Goal: Information Seeking & Learning: Learn about a topic

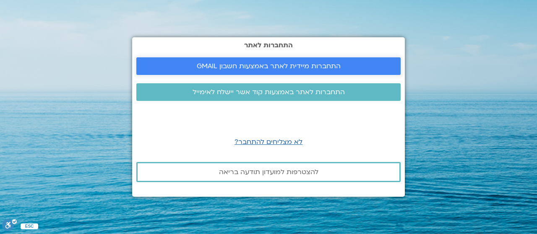
click at [254, 64] on span "התחברות מיידית לאתר באמצעות חשבון GMAIL" at bounding box center [269, 66] width 144 height 8
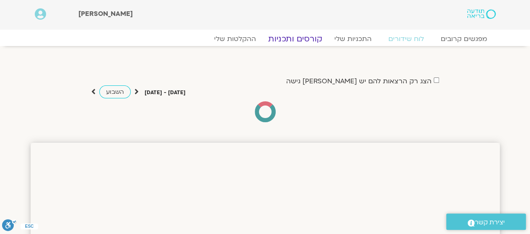
click at [290, 35] on link "קורסים ותכניות" at bounding box center [295, 39] width 74 height 10
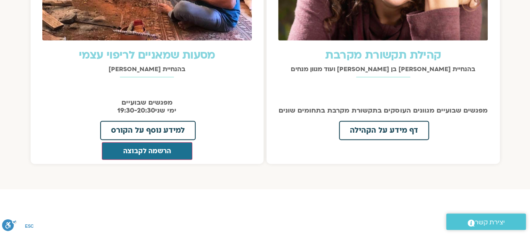
scroll to position [1090, 0]
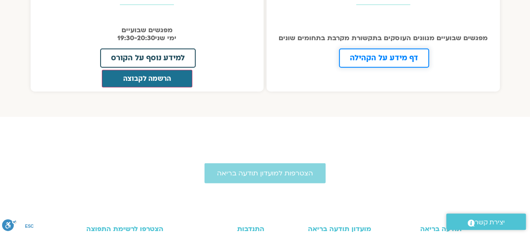
click at [371, 57] on span "דף מידע על הקהילה" at bounding box center [384, 58] width 68 height 8
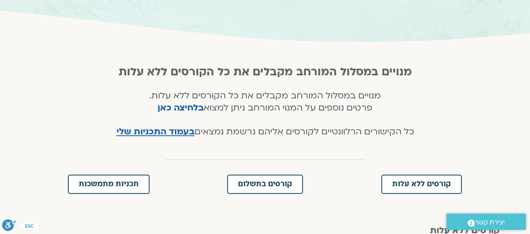
scroll to position [0, 0]
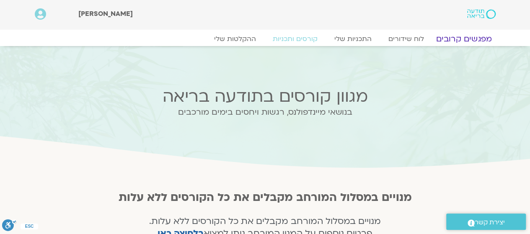
click at [449, 35] on link "מפגשים קרובים" at bounding box center [464, 39] width 76 height 10
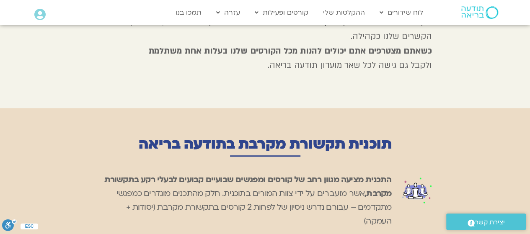
scroll to position [335, 0]
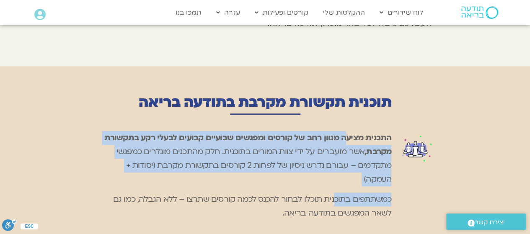
drag, startPoint x: 345, startPoint y: 135, endPoint x: 334, endPoint y: 206, distance: 72.1
click at [334, 206] on div "התכנית מציעה מגוון רחב של קורסים ומפגשים שבועיים קבועים לבעלי רקע בתקשורת מקרבת…" at bounding box center [245, 175] width 294 height 89
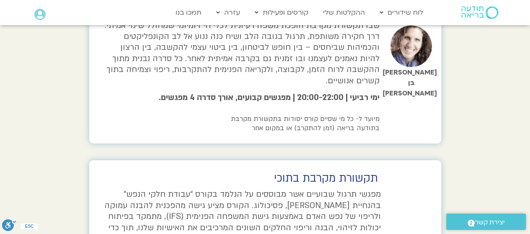
scroll to position [1048, 0]
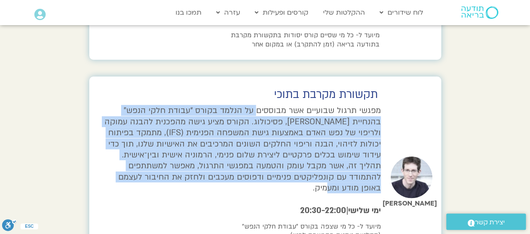
drag, startPoint x: 258, startPoint y: 90, endPoint x: 248, endPoint y: 159, distance: 69.4
click at [250, 160] on p "מפגשי תרגול שבועיים אשר מבוססים על הנלמד בקורס “עבודת חלקי הנפש” בהנחיית ערן טי…" at bounding box center [241, 149] width 279 height 88
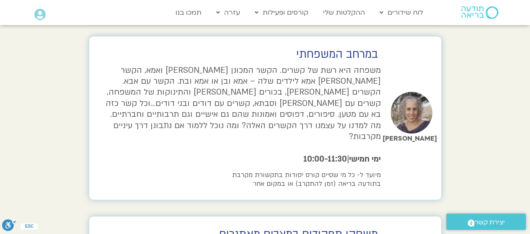
scroll to position [1719, 0]
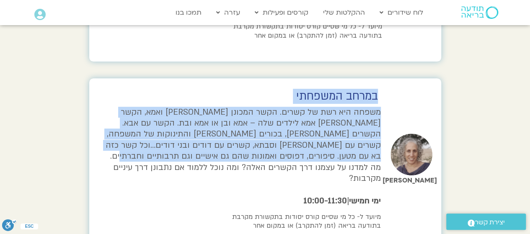
drag, startPoint x: 375, startPoint y: 62, endPoint x: 184, endPoint y: 125, distance: 201.2
click at [185, 124] on div "במרחב המשפחתי משפחה היא רשת של קשרים. הקשר המכונן בין אבא ואמא, הקשר שבין אמא ל…" at bounding box center [241, 159] width 281 height 163
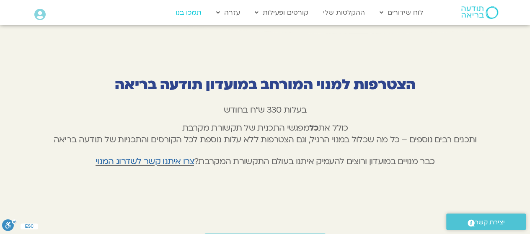
scroll to position [2096, 0]
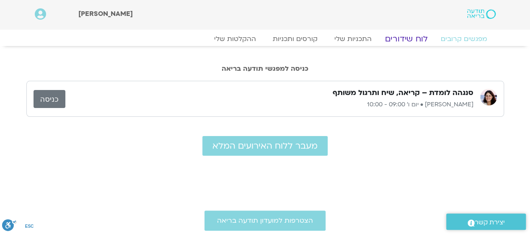
click at [404, 40] on link "לוח שידורים" at bounding box center [406, 39] width 63 height 10
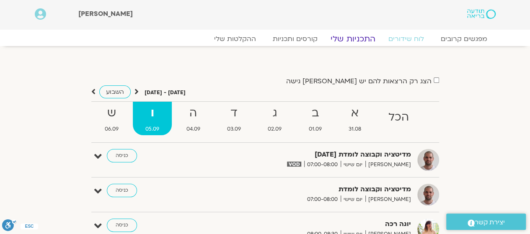
click at [346, 34] on link "התכניות שלי" at bounding box center [353, 39] width 65 height 10
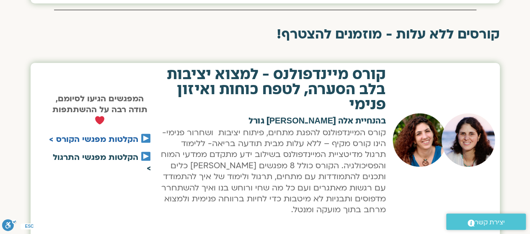
scroll to position [461, 0]
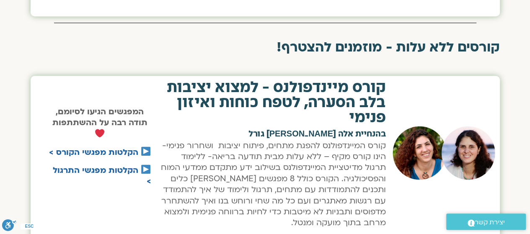
click at [228, 88] on h2 "קורס מיינדפולנס - למצוא יציבות בלב הסערה, לטפח כוחות ואיזון פנימי" at bounding box center [273, 102] width 226 height 45
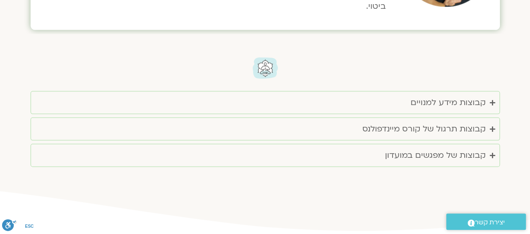
scroll to position [838, 0]
click at [417, 123] on div "קבוצות תרגול של קורס מיינדפולנס" at bounding box center [424, 129] width 123 height 14
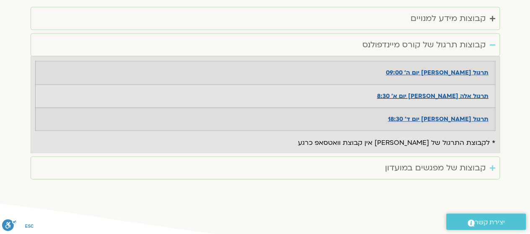
click at [411, 161] on div "קבוצות של מפגשים במועדון" at bounding box center [435, 168] width 101 height 14
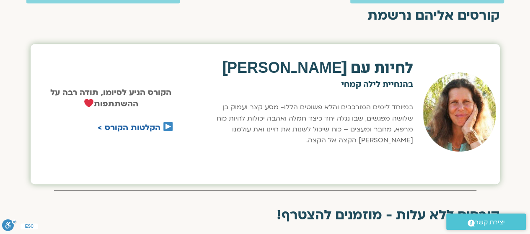
scroll to position [254, 0]
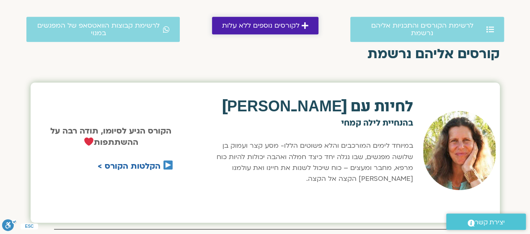
click at [283, 29] on span "לקורסים נוספים ללא עלות" at bounding box center [261, 26] width 78 height 8
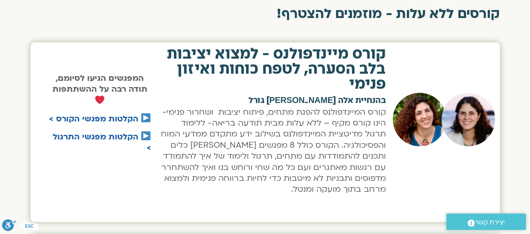
scroll to position [498, 0]
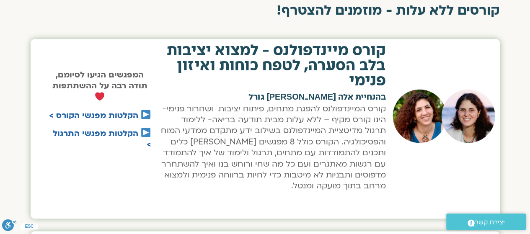
click at [294, 59] on h2 "קורס מיינדפולנס - למצוא יציבות בלב הסערה, לטפח כוחות ואיזון פנימי" at bounding box center [273, 65] width 226 height 45
